Goal: Task Accomplishment & Management: Use online tool/utility

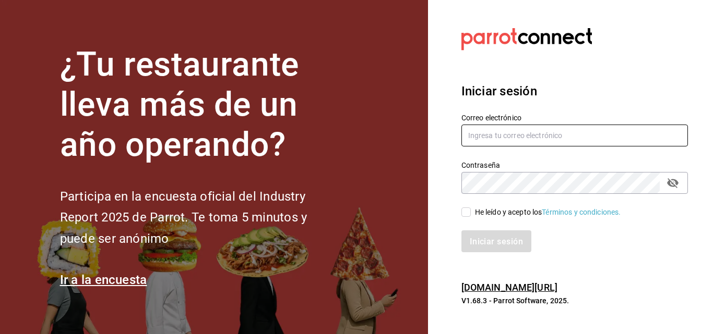
type input "[EMAIL_ADDRESS][PERSON_NAME][DOMAIN_NAME]"
click at [467, 214] on input "He leído y acepto los Términos y condiciones." at bounding box center [465, 212] width 9 height 9
checkbox input "true"
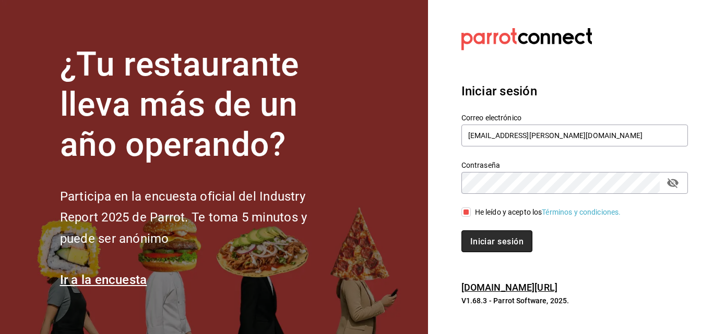
click at [476, 239] on font "Iniciar sesión" at bounding box center [496, 241] width 53 height 10
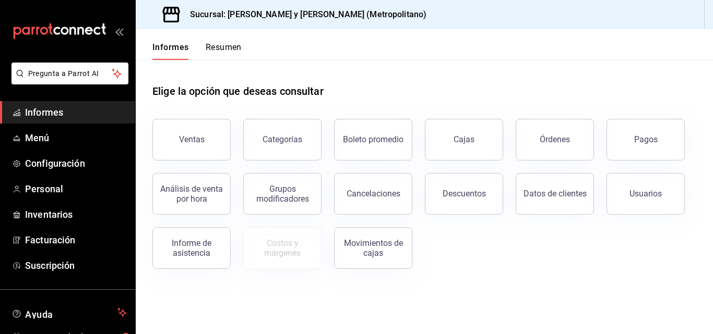
click at [479, 197] on font "Descuentos" at bounding box center [463, 194] width 43 height 10
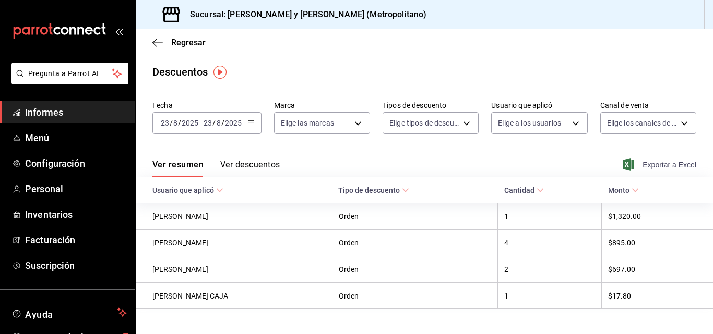
click at [626, 164] on icon "button" at bounding box center [627, 165] width 11 height 13
